Goal: Information Seeking & Learning: Learn about a topic

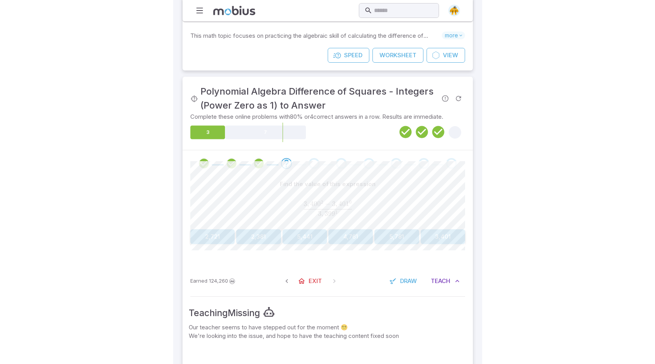
scroll to position [95, 0]
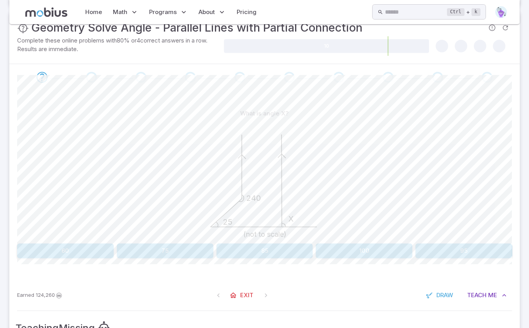
scroll to position [154, 0]
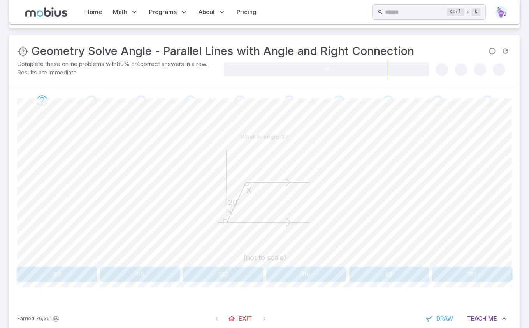
scroll to position [195, 0]
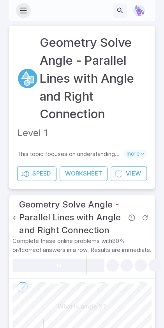
click at [24, 13] on icon "button" at bounding box center [23, 10] width 9 height 9
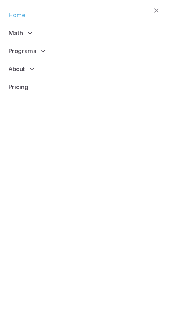
click at [17, 18] on link "Home" at bounding box center [84, 15] width 157 height 18
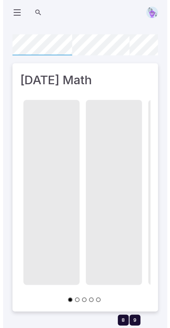
scroll to position [0, 56]
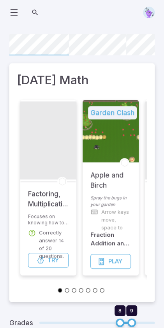
click at [16, 14] on icon at bounding box center [13, 12] width 9 height 9
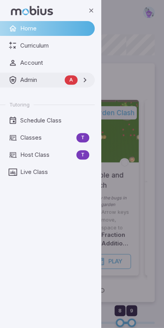
click at [27, 78] on span "Admin" at bounding box center [40, 80] width 41 height 9
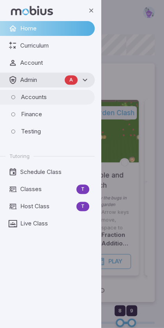
click at [30, 97] on span "Accounts" at bounding box center [55, 97] width 68 height 9
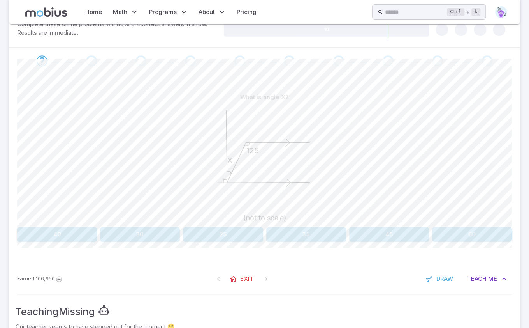
scroll to position [195, 0]
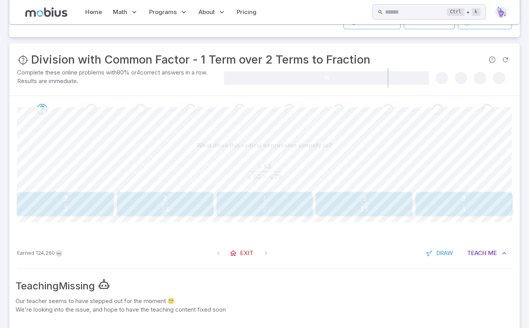
scroll to position [131, 0]
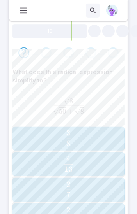
scroll to position [259, 0]
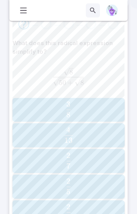
click at [6, 22] on section "Radicals Division with Common Factor - 1 Term over 2 Terms to Fraction (Level 1…" at bounding box center [68, 71] width 137 height 619
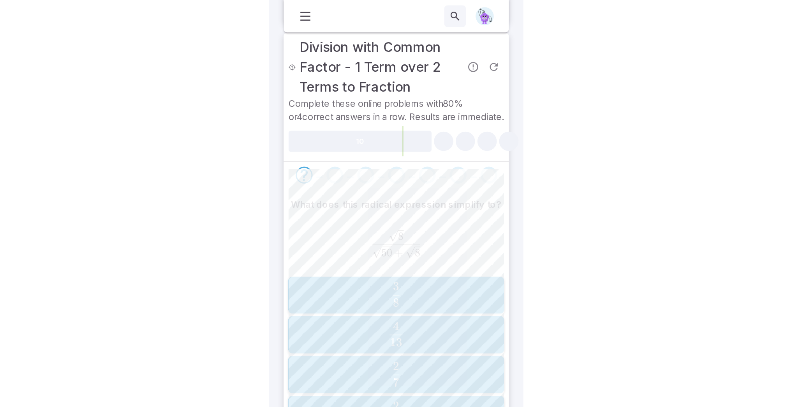
scroll to position [52, 0]
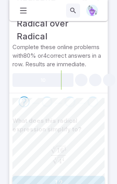
scroll to position [305, 0]
